Goal: Task Accomplishment & Management: Use online tool/utility

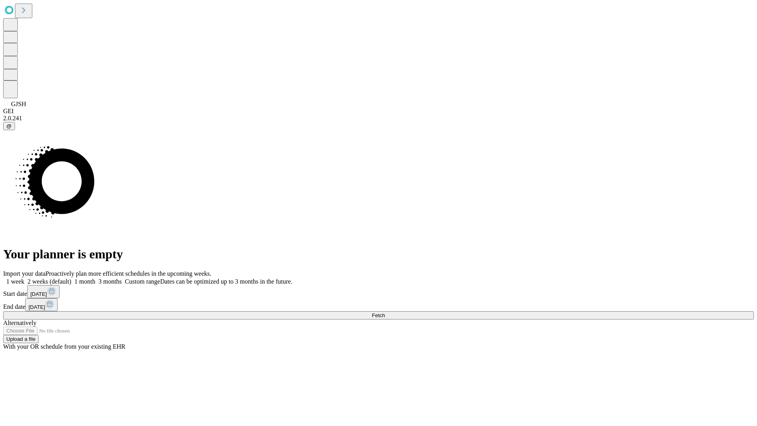
click at [385, 312] on span "Fetch" at bounding box center [378, 315] width 13 height 6
